Goal: Manage account settings

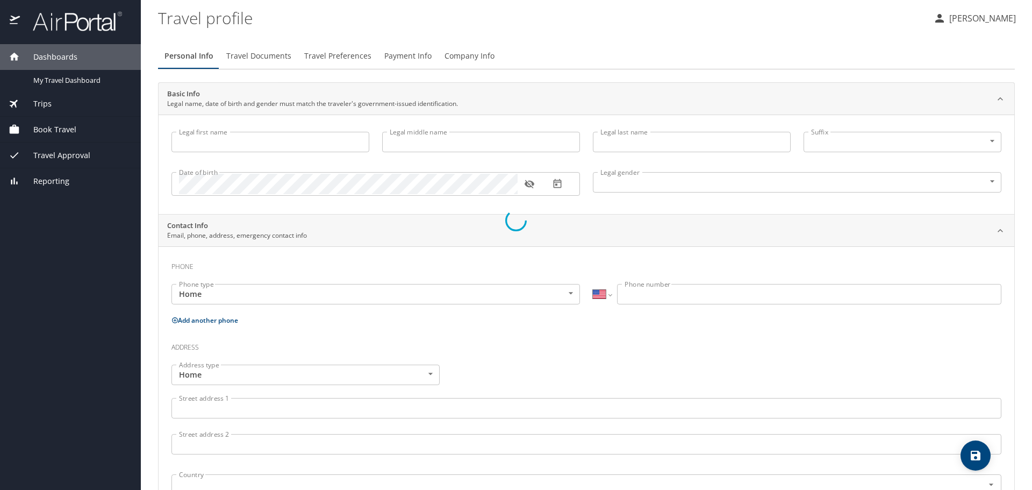
select select "US"
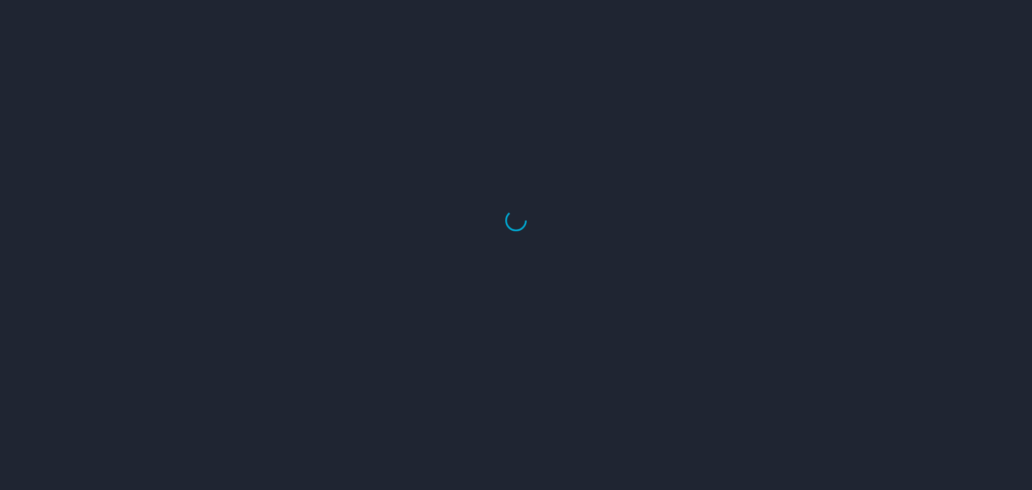
select select "US"
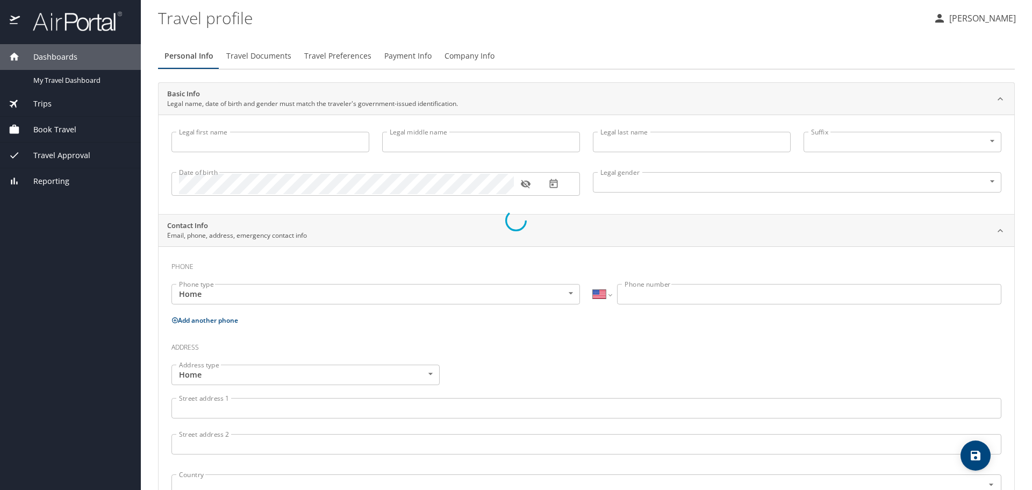
click at [194, 154] on div at bounding box center [516, 220] width 1032 height 539
click at [196, 146] on div at bounding box center [516, 220] width 1032 height 539
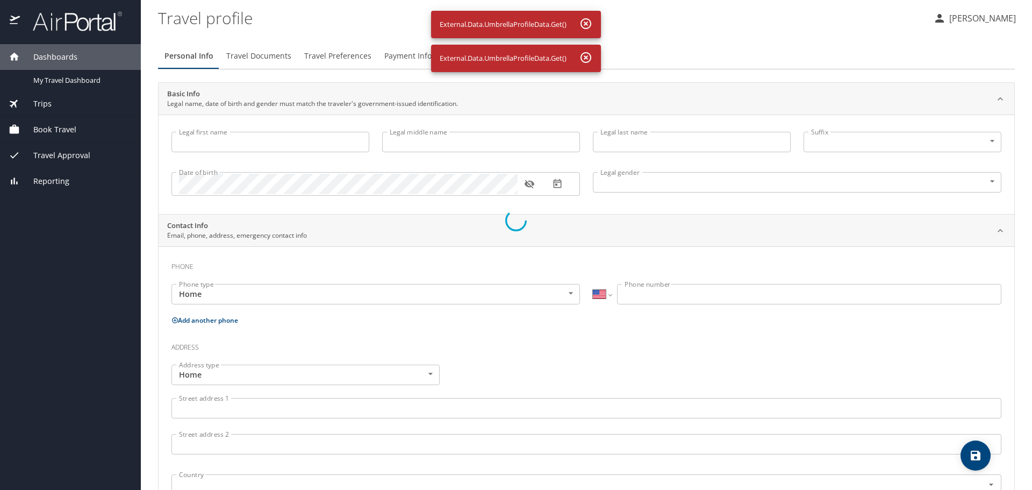
select select "US"
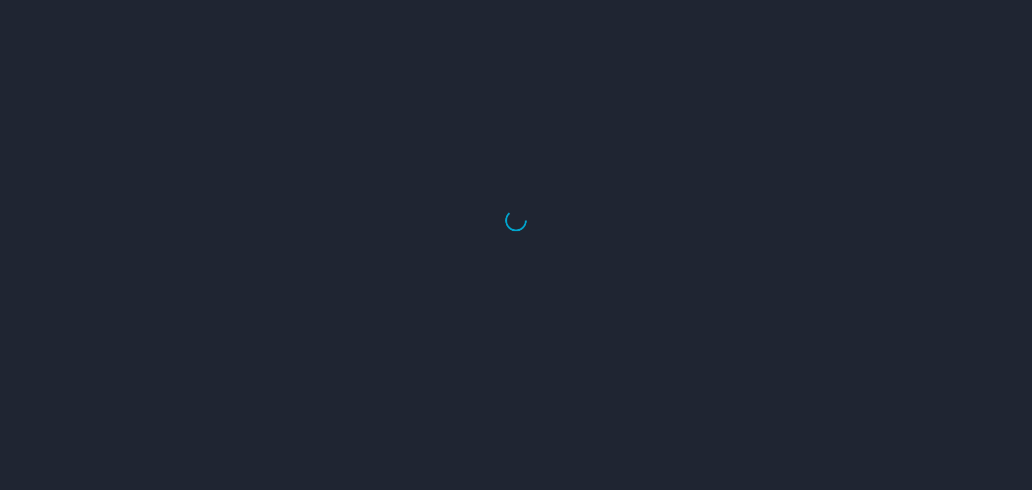
select select "US"
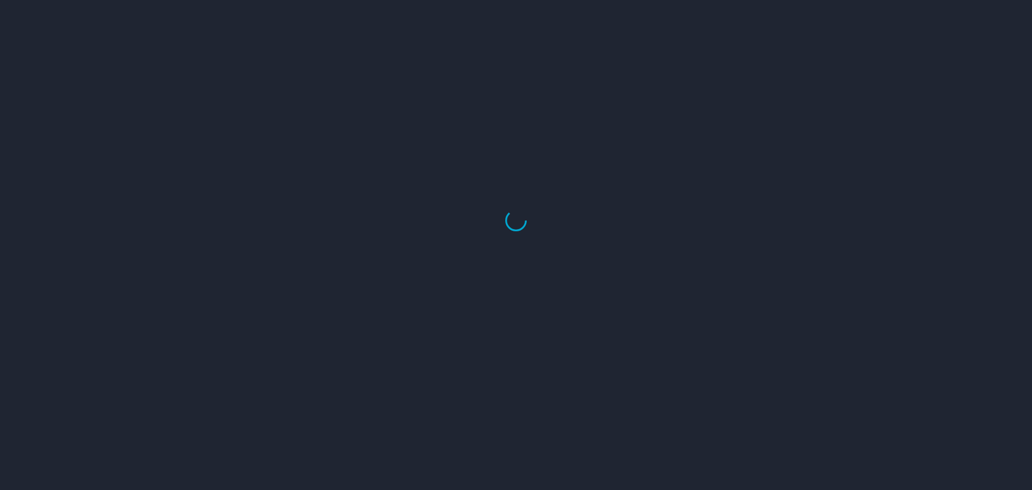
select select "US"
